Goal: Transaction & Acquisition: Purchase product/service

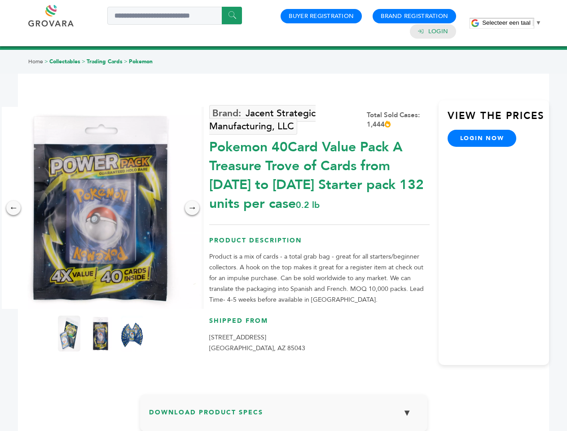
click at [512, 22] on span "Selecteer een taal" at bounding box center [506, 22] width 48 height 7
click at [101, 208] on img at bounding box center [101, 208] width 202 height 202
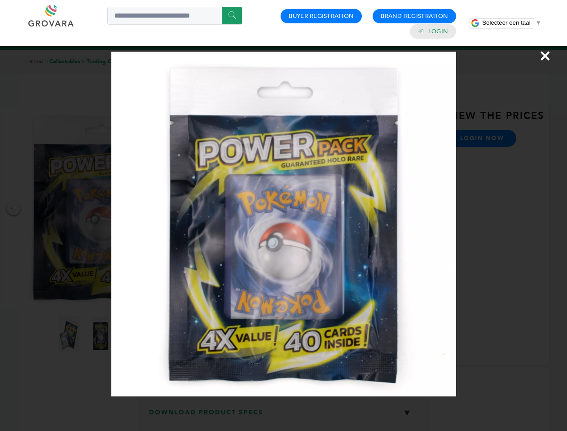
click at [13, 208] on div "×" at bounding box center [283, 215] width 567 height 431
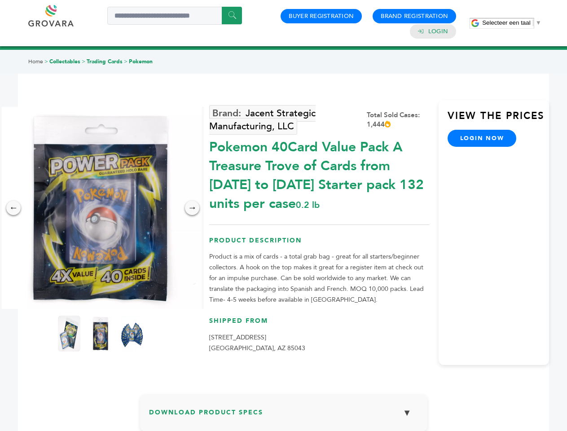
click at [192, 208] on div "→" at bounding box center [192, 208] width 14 height 14
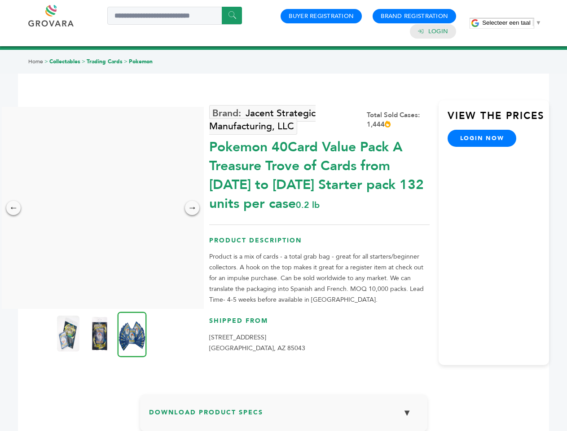
click at [69, 334] on img at bounding box center [68, 334] width 22 height 36
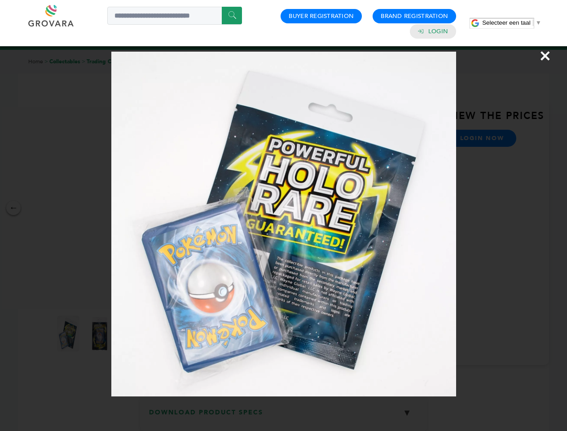
click at [101, 334] on div "×" at bounding box center [283, 215] width 567 height 431
click at [132, 334] on img at bounding box center [132, 334] width 29 height 45
click at [284, 416] on div "×" at bounding box center [283, 215] width 567 height 431
